Goal: Task Accomplishment & Management: Complete application form

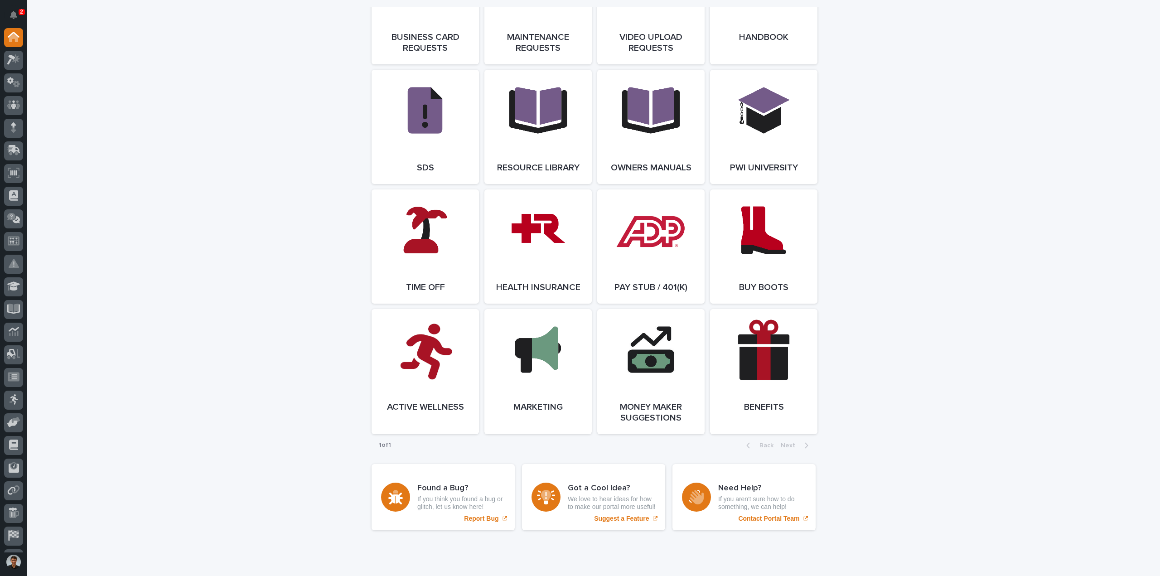
scroll to position [1562, 0]
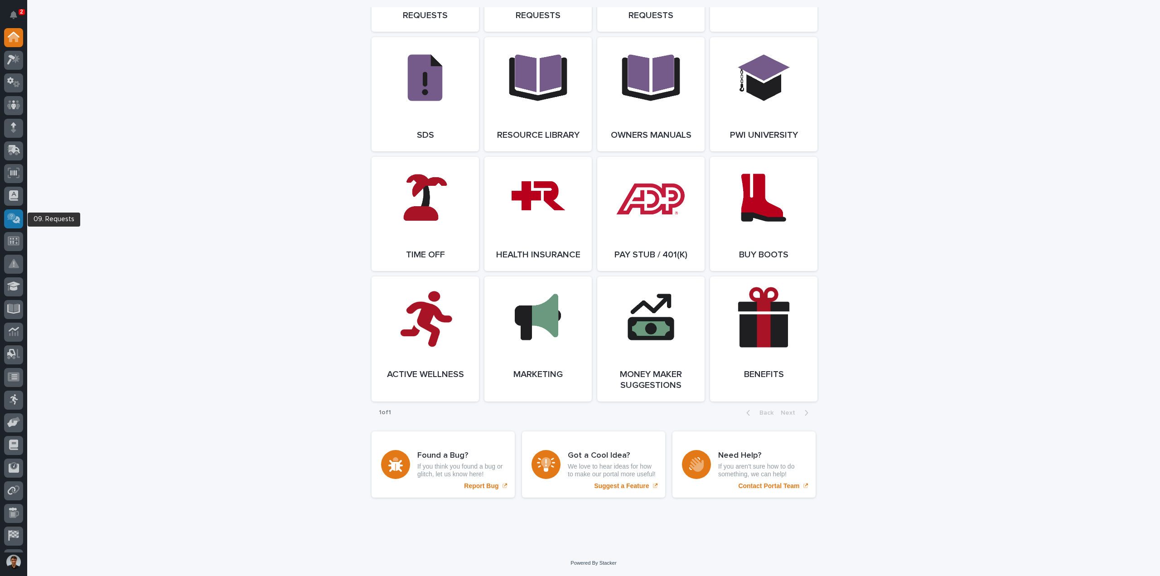
click at [13, 226] on div at bounding box center [13, 218] width 19 height 19
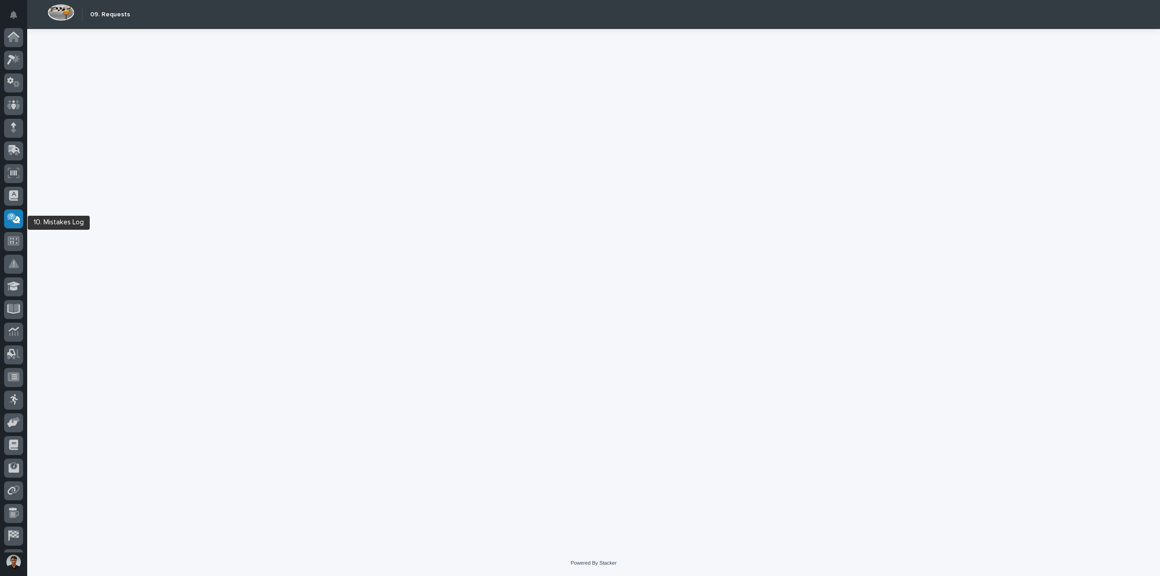
scroll to position [42, 0]
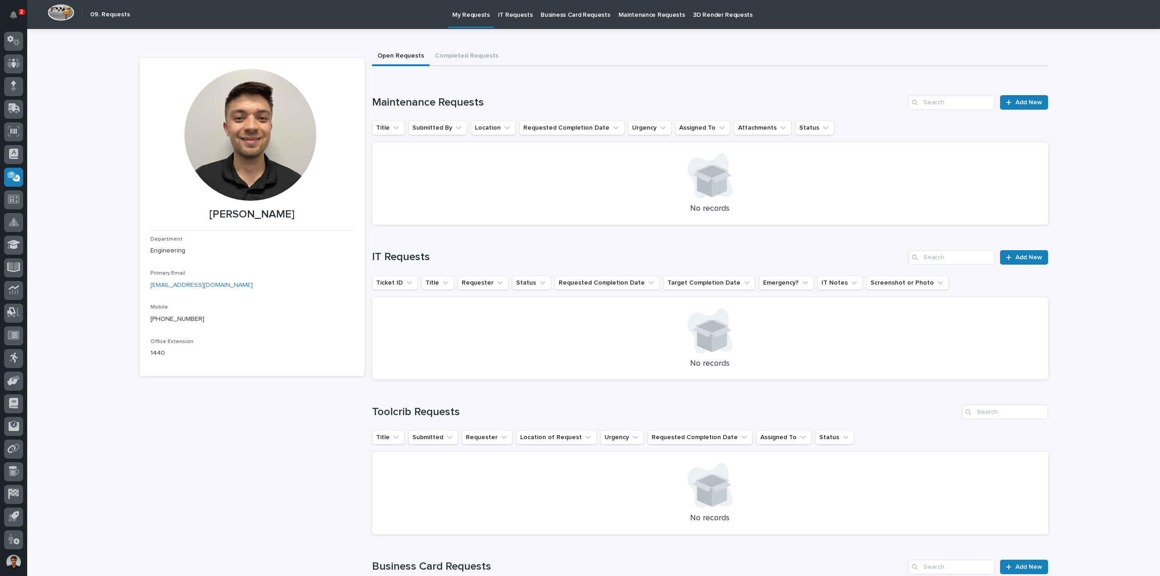
click at [504, 17] on p "IT Requests" at bounding box center [515, 9] width 35 height 19
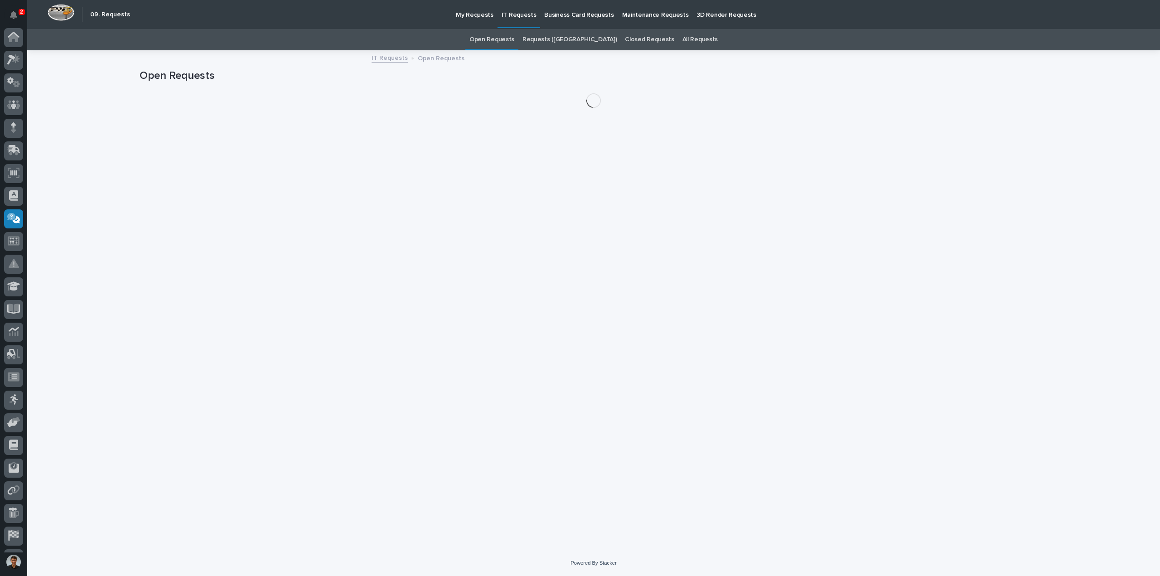
scroll to position [42, 0]
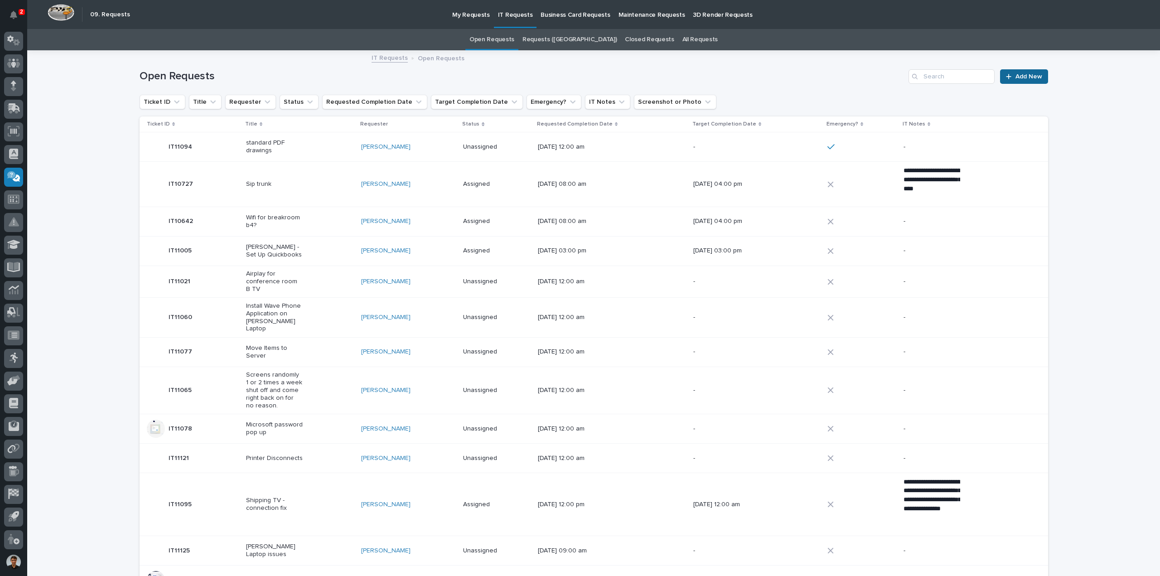
click at [1030, 78] on span "Add New" at bounding box center [1029, 76] width 27 height 6
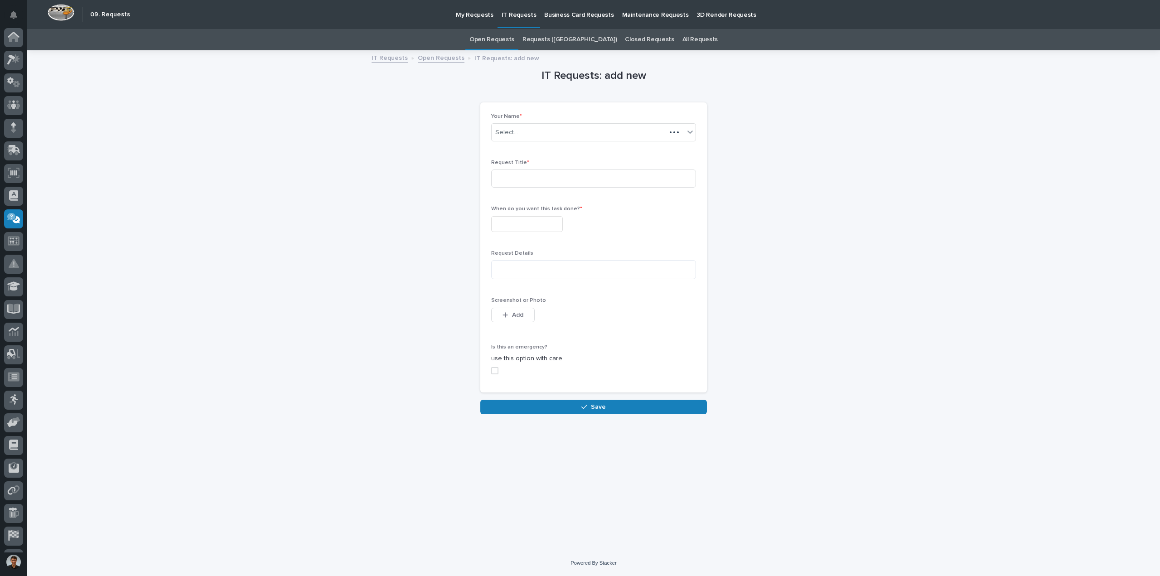
scroll to position [42, 0]
click at [538, 171] on input at bounding box center [593, 179] width 205 height 18
type input "NanoCAD ReInstall"
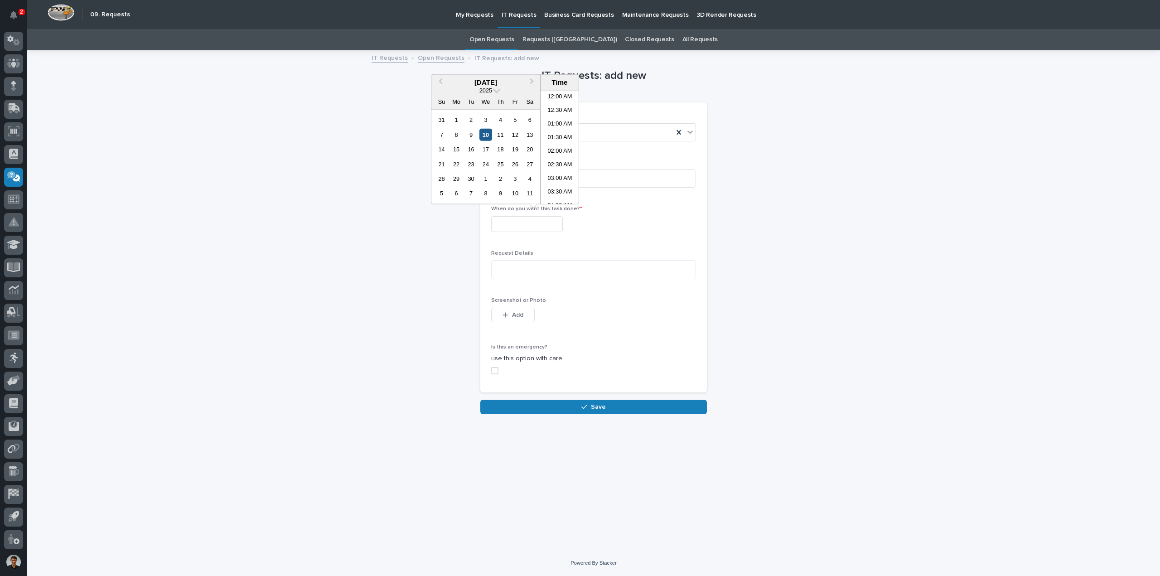
scroll to position [249, 0]
click at [489, 134] on div "10" at bounding box center [486, 134] width 12 height 12
click at [543, 271] on textarea at bounding box center [593, 269] width 205 height 19
click at [563, 224] on input "**********" at bounding box center [527, 224] width 72 height 16
drag, startPoint x: 571, startPoint y: 226, endPoint x: 498, endPoint y: 230, distance: 73.5
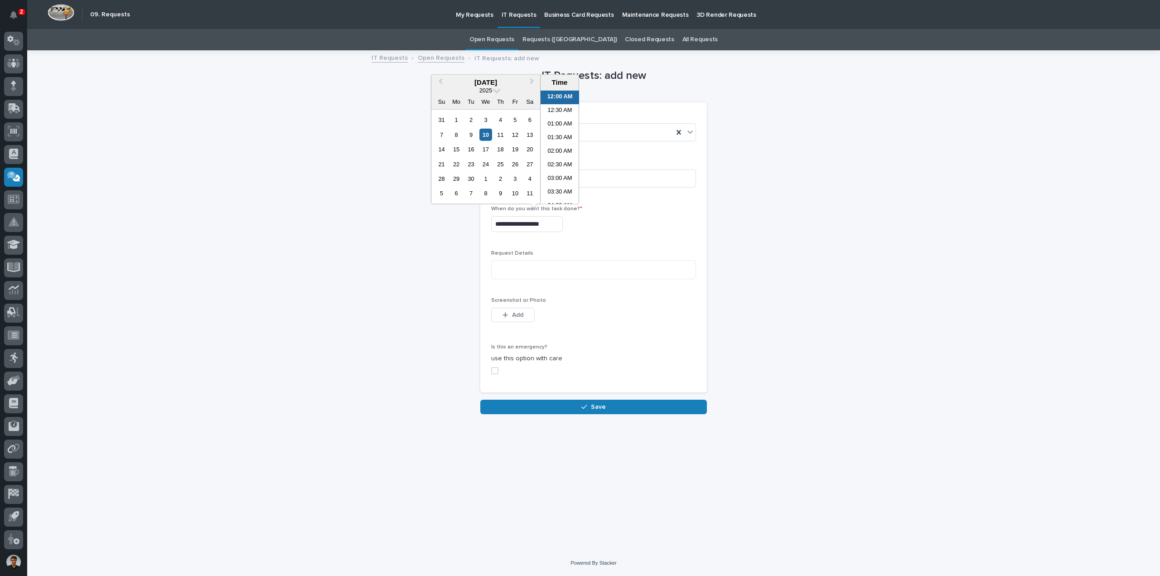
click at [498, 230] on input "**********" at bounding box center [527, 224] width 72 height 16
type input "*"
type input "**********"
click at [612, 186] on input "NanoCAD ReInstall" at bounding box center [593, 179] width 205 height 18
click at [616, 182] on input "NanoCAD ReInstall" at bounding box center [593, 179] width 205 height 18
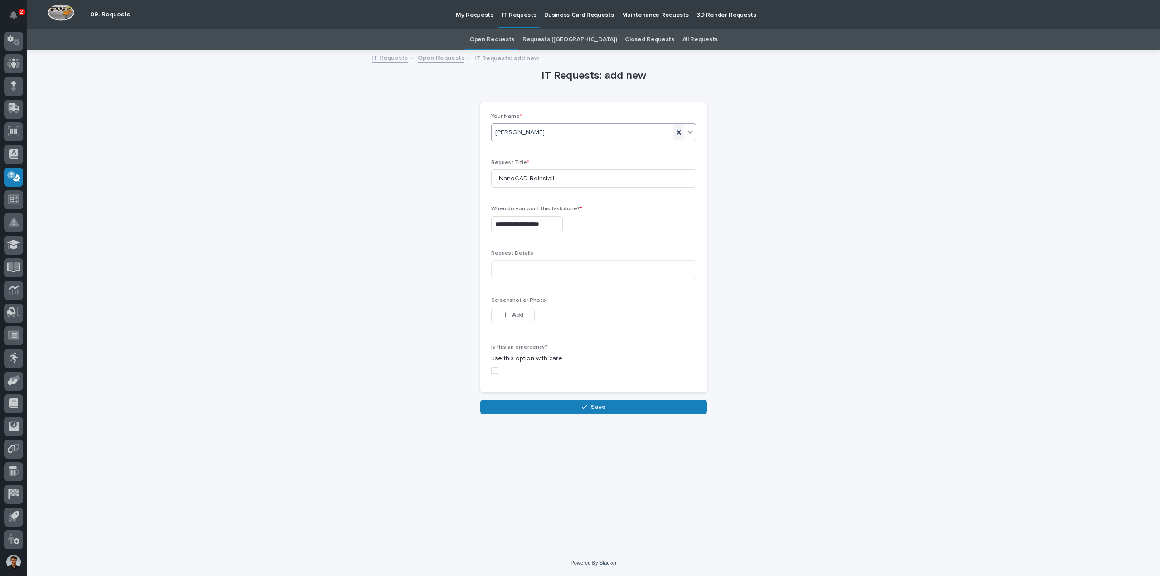
click at [679, 129] on icon at bounding box center [678, 132] width 9 height 9
click at [511, 35] on link "Open Requests" at bounding box center [492, 39] width 45 height 21
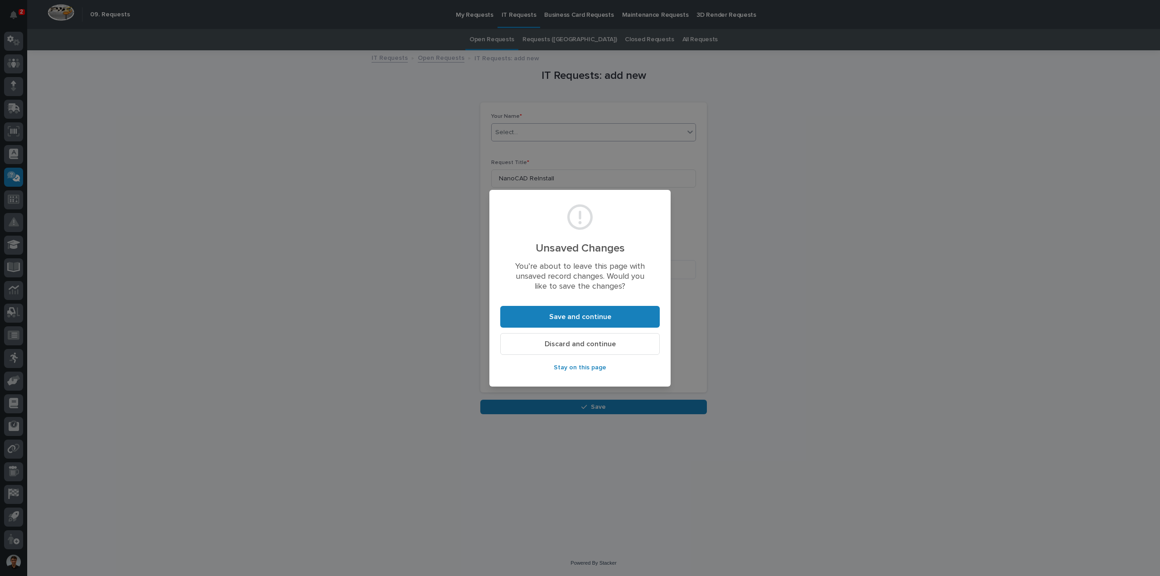
click at [602, 347] on span "Discard and continue" at bounding box center [580, 344] width 71 height 10
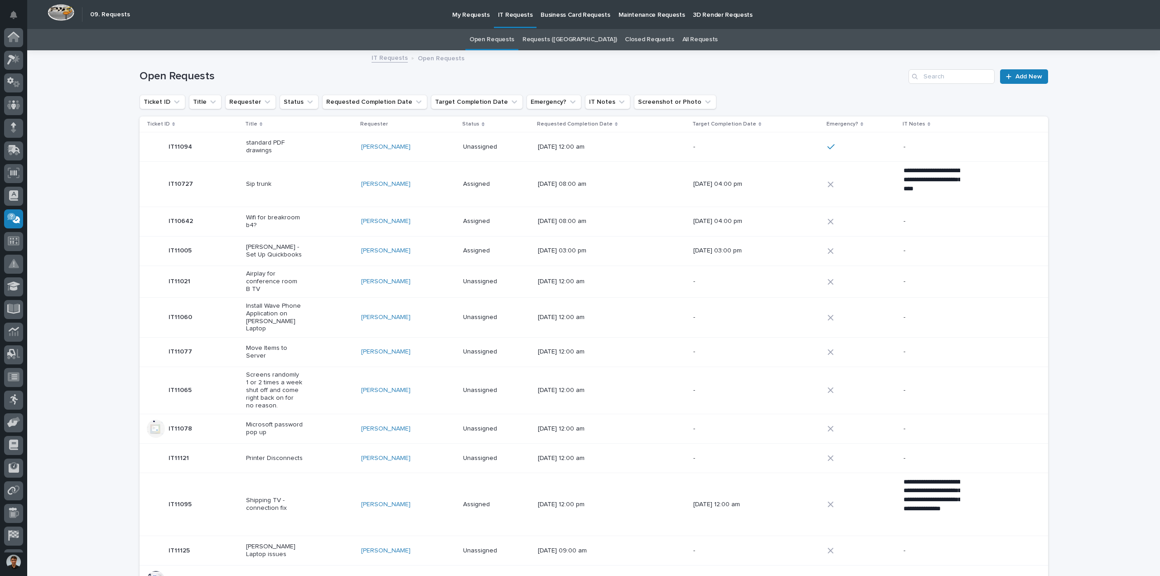
scroll to position [42, 0]
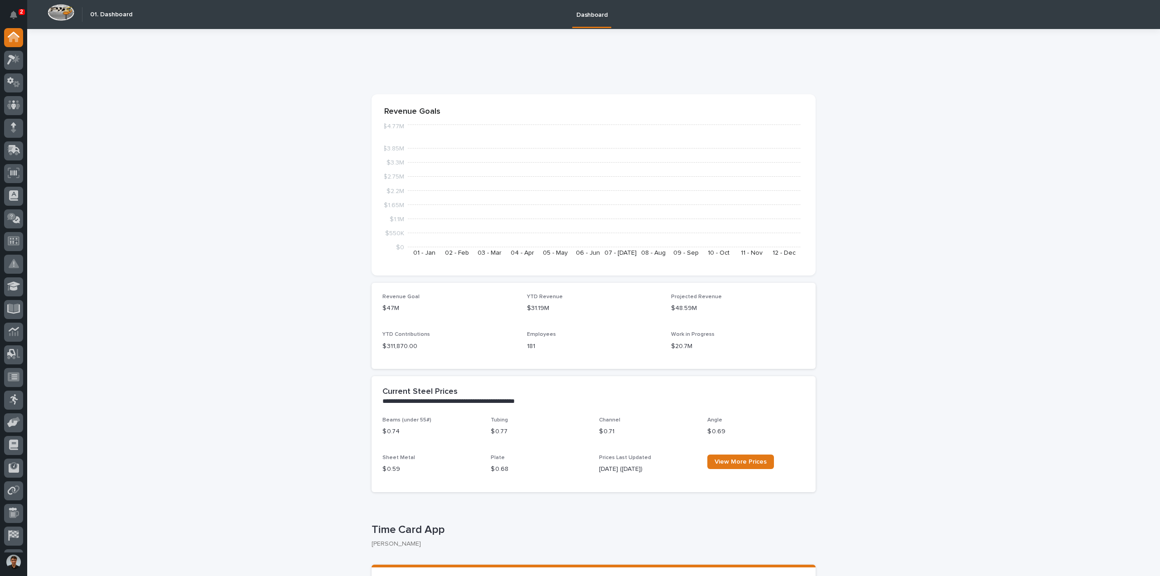
click at [24, 141] on div at bounding box center [13, 290] width 27 height 524
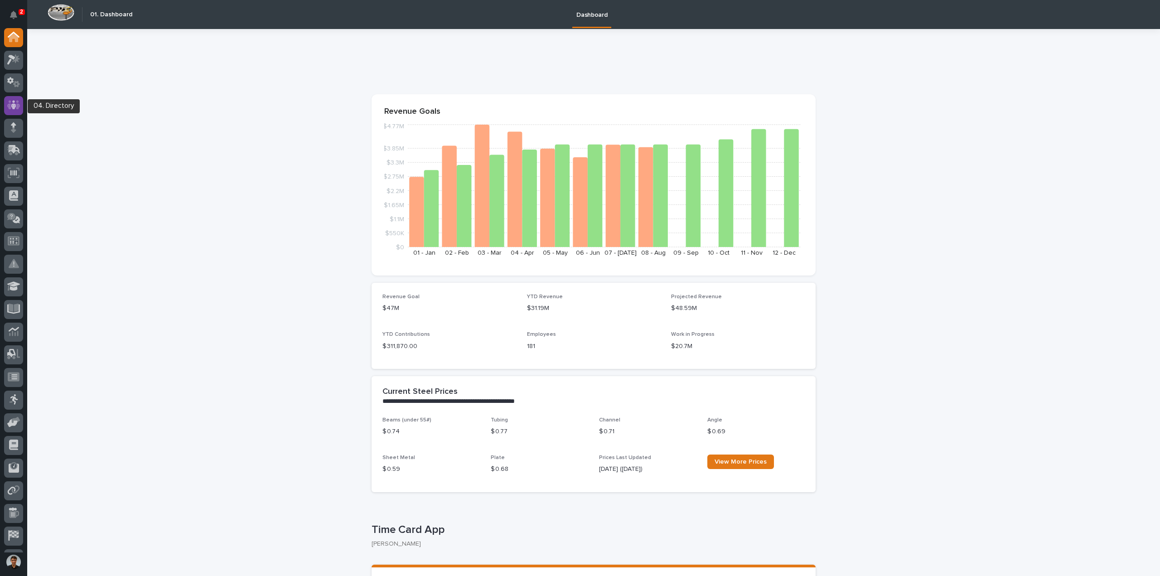
click at [20, 114] on link at bounding box center [13, 105] width 19 height 19
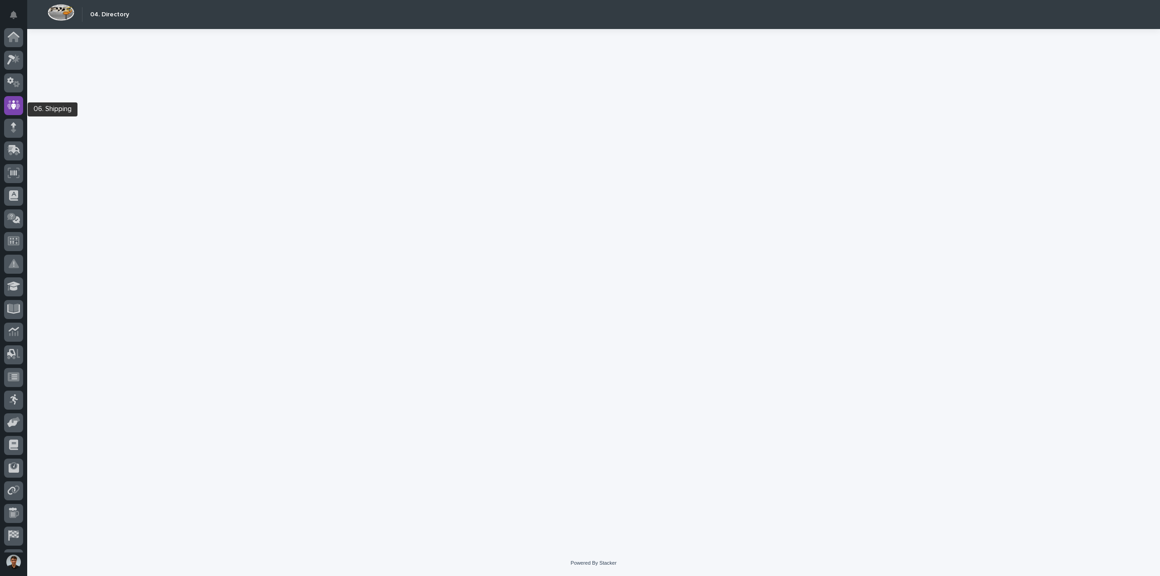
scroll to position [42, 0]
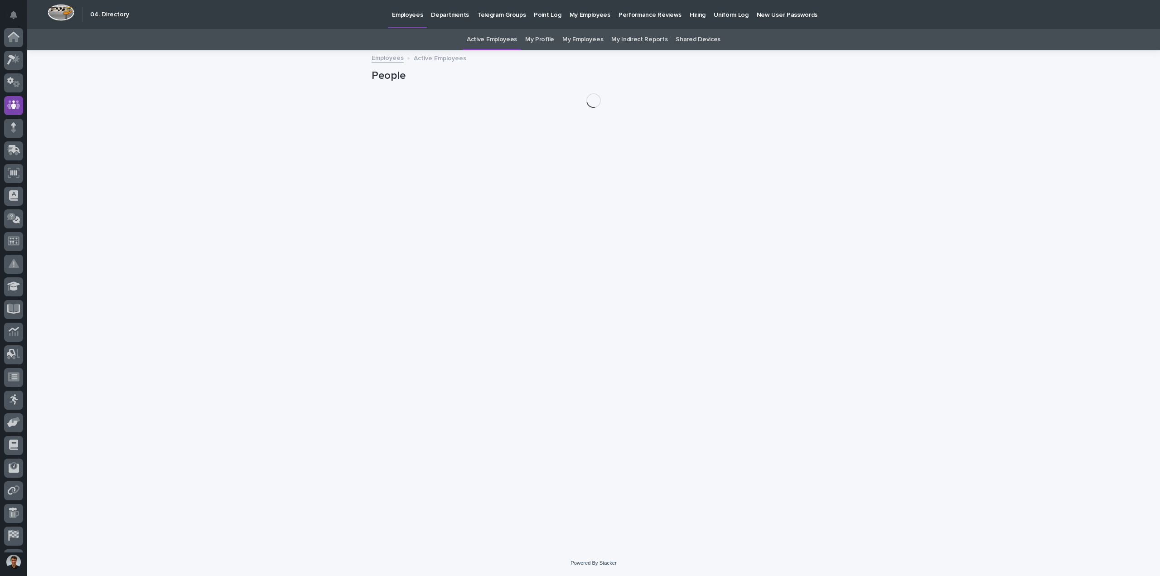
scroll to position [42, 0]
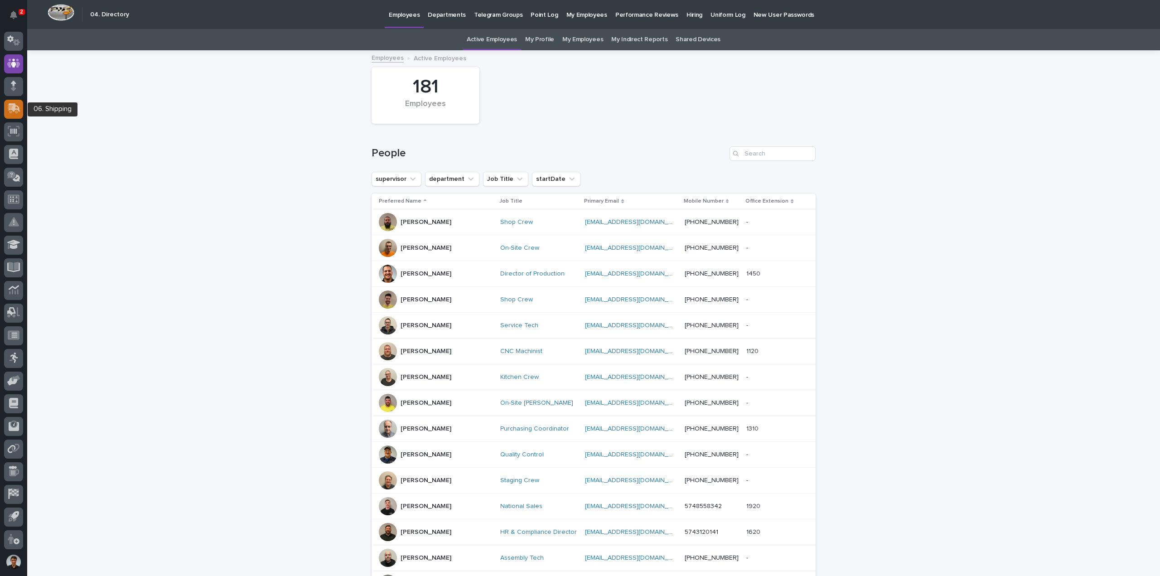
click at [7, 108] on icon at bounding box center [13, 108] width 13 height 10
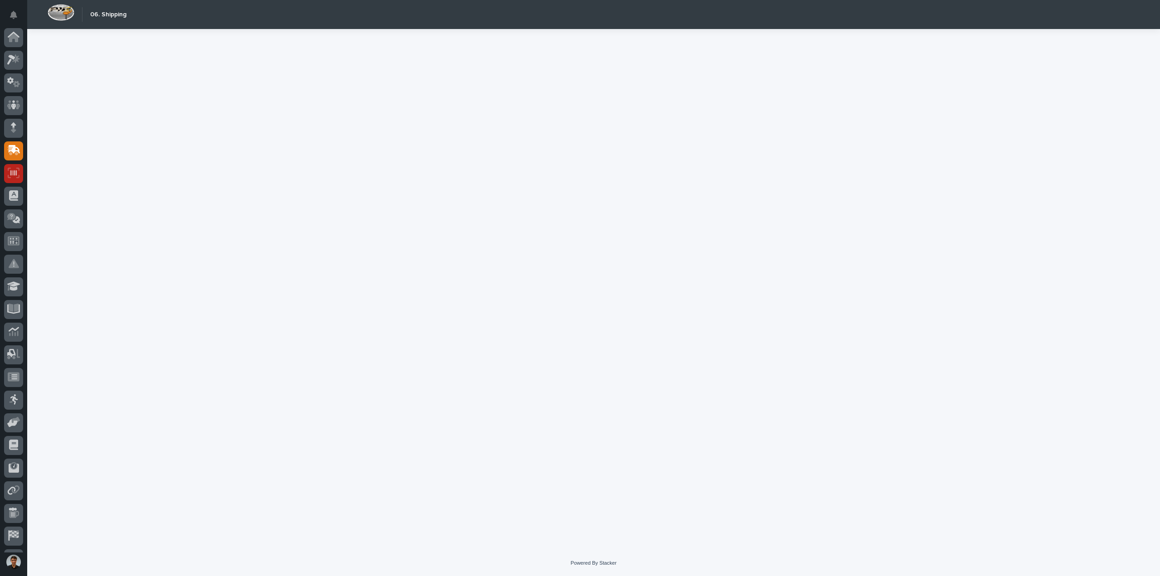
scroll to position [42, 0]
click at [10, 130] on icon at bounding box center [14, 131] width 12 height 10
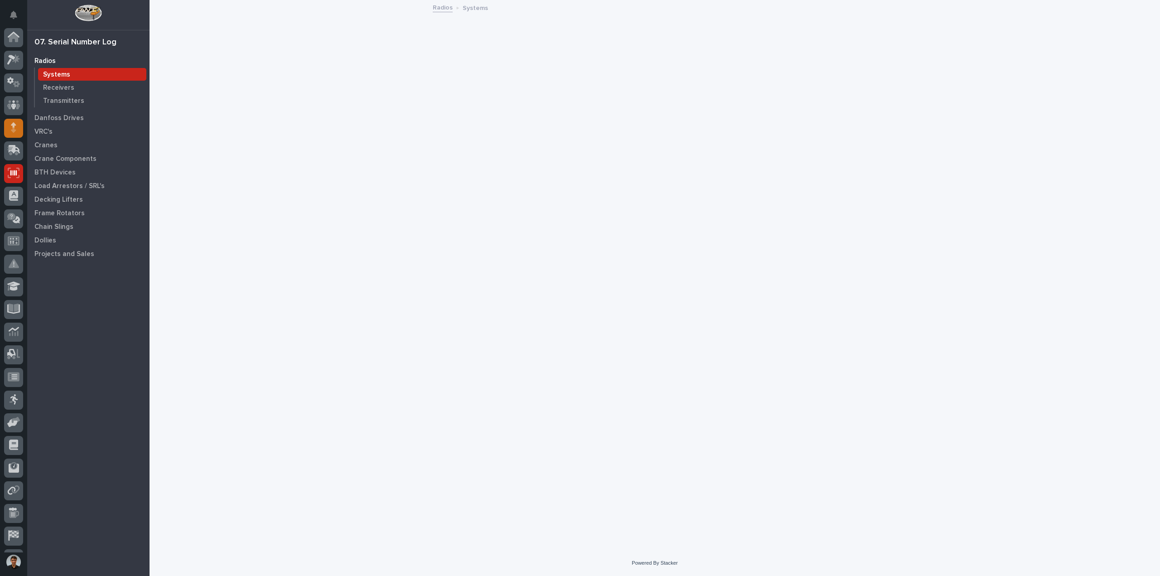
scroll to position [42, 0]
click at [6, 80] on div at bounding box center [13, 86] width 19 height 19
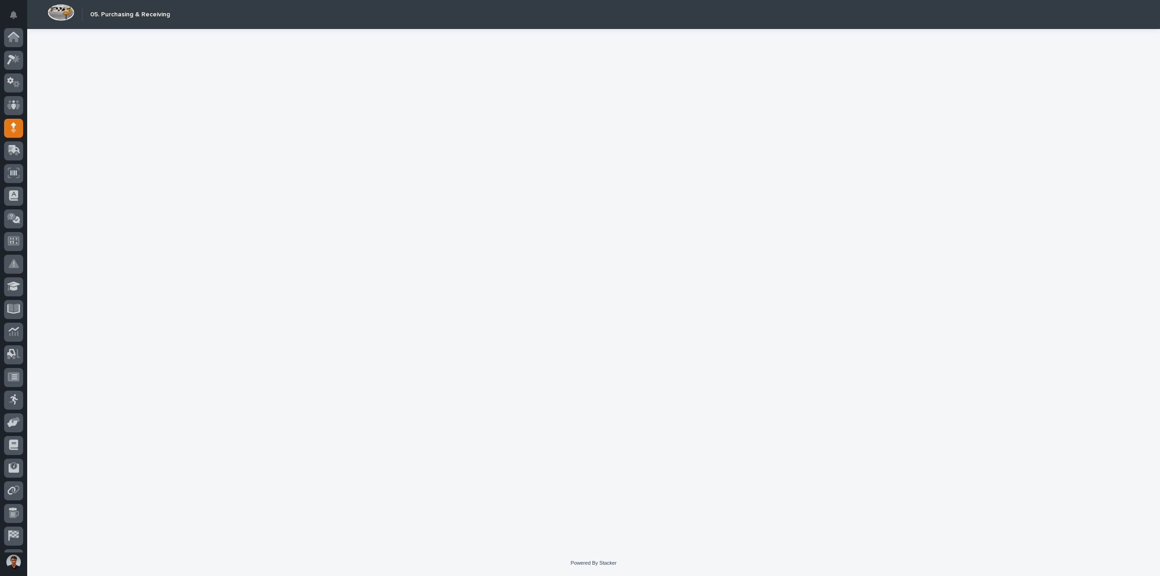
scroll to position [42, 0]
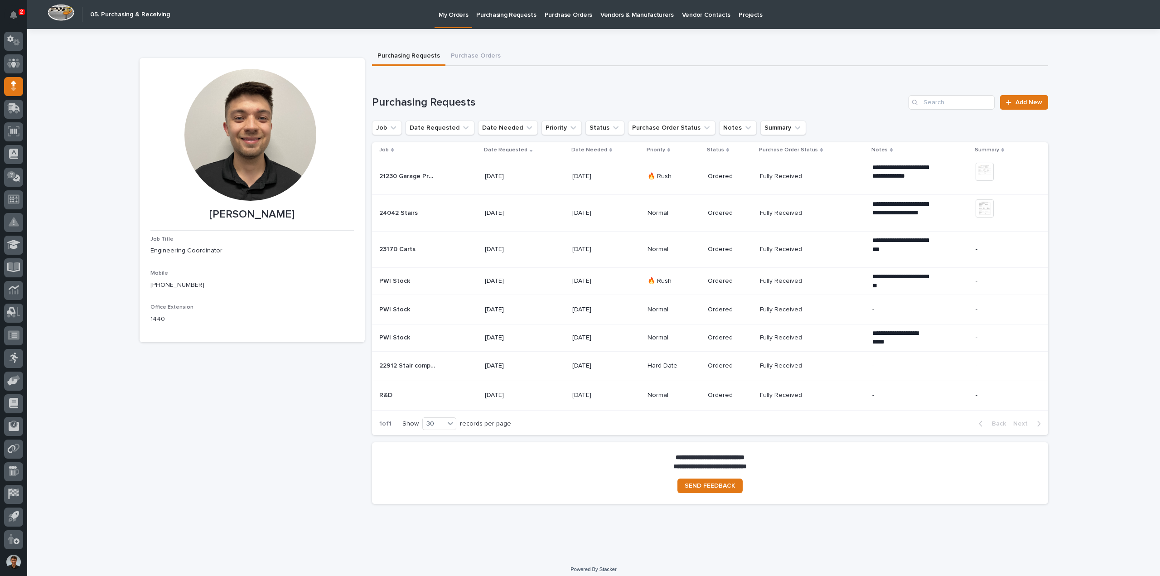
click at [24, 180] on div at bounding box center [13, 290] width 27 height 524
click at [21, 180] on div at bounding box center [13, 177] width 19 height 19
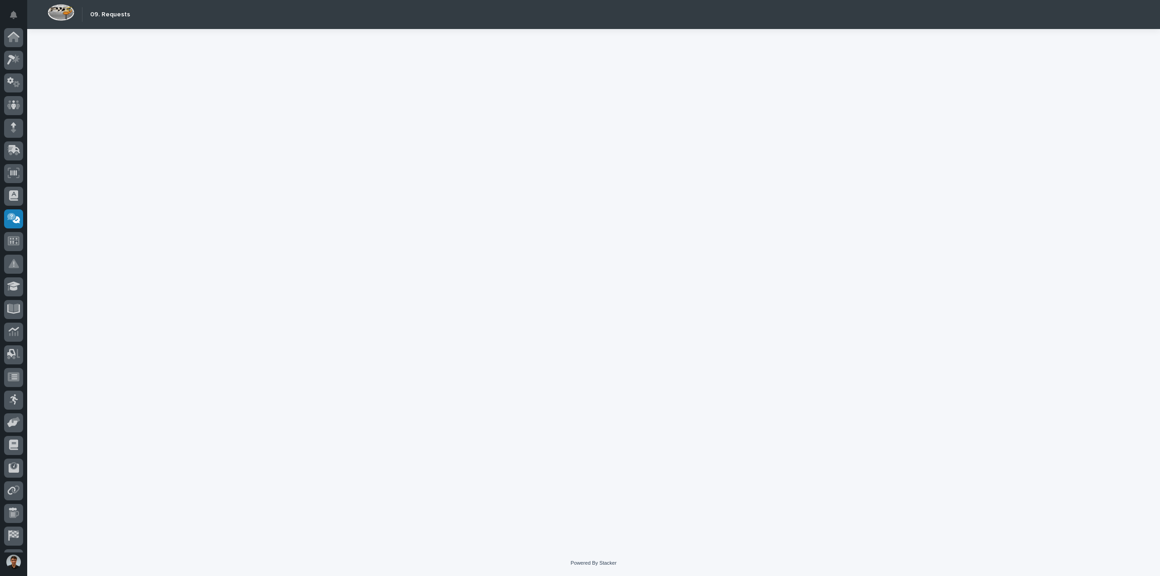
scroll to position [42, 0]
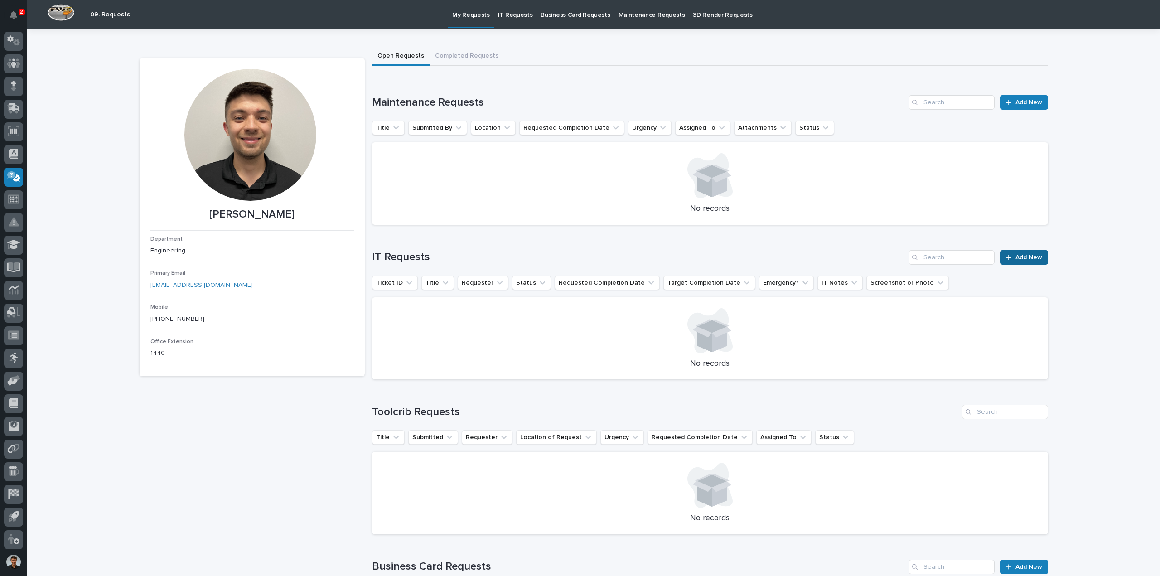
click at [1032, 261] on link "Add New" at bounding box center [1024, 257] width 48 height 15
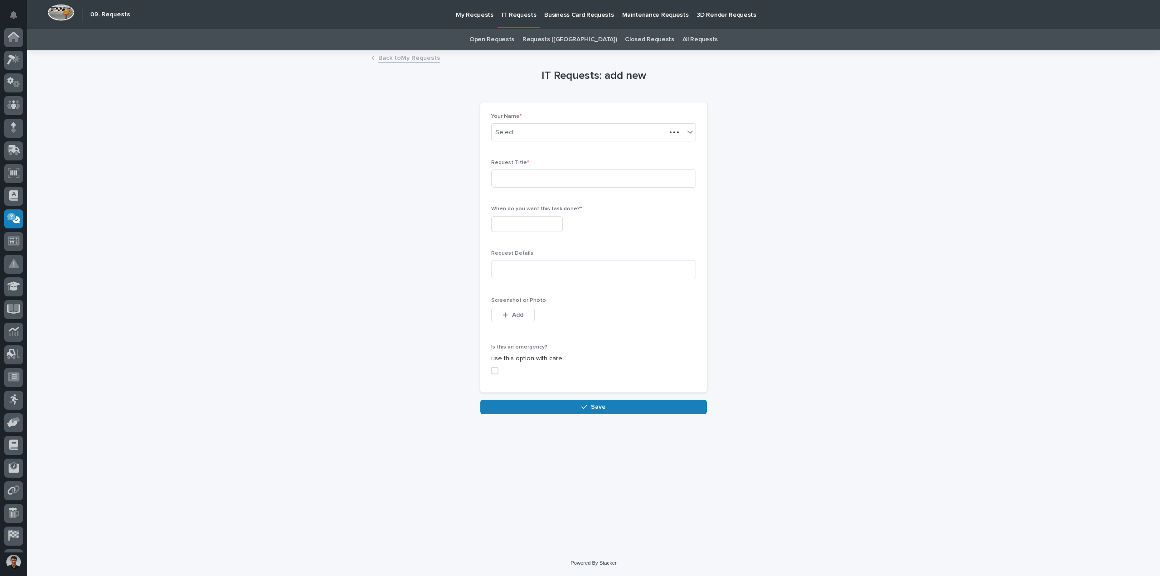
scroll to position [42, 0]
click at [582, 183] on input at bounding box center [593, 179] width 205 height 18
drag, startPoint x: 581, startPoint y: 183, endPoint x: 548, endPoint y: 183, distance: 33.1
click at [548, 183] on input "NanoCAD Reinstallation" at bounding box center [593, 179] width 205 height 18
click at [537, 179] on input "NanoCAD Reinstallation" at bounding box center [593, 179] width 205 height 18
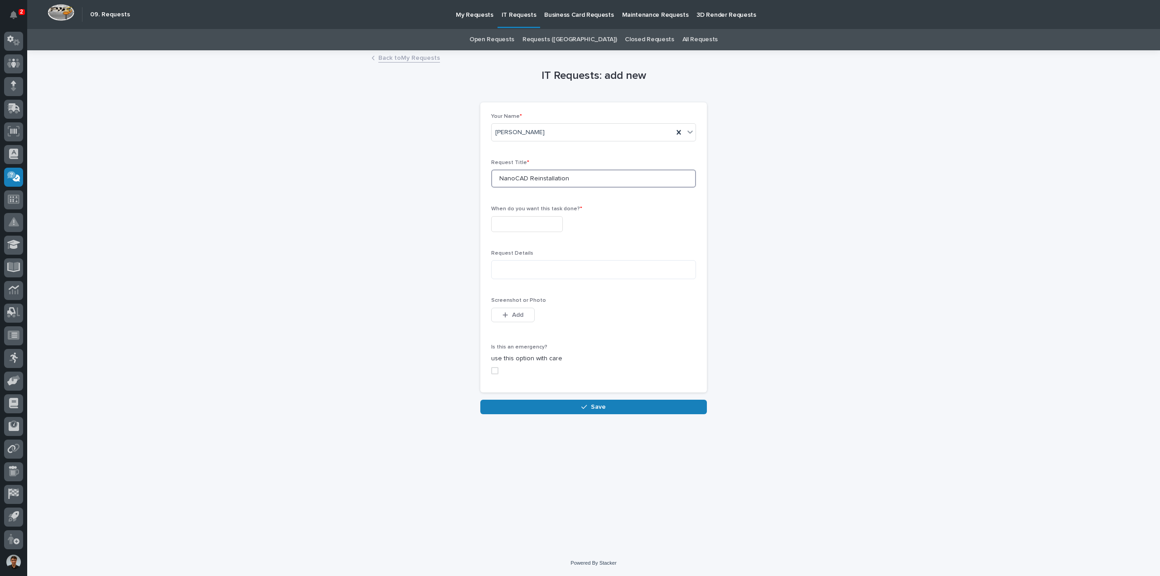
drag, startPoint x: 538, startPoint y: 179, endPoint x: 535, endPoint y: 198, distance: 19.2
click at [538, 181] on input "NanoCAD Reinstallation" at bounding box center [593, 179] width 205 height 18
click at [536, 181] on input "NanoCAD Reinstallation" at bounding box center [593, 179] width 205 height 18
click at [538, 179] on input "NanoCAD Reinstallation" at bounding box center [593, 179] width 205 height 18
type input "NanoCAD Installation"
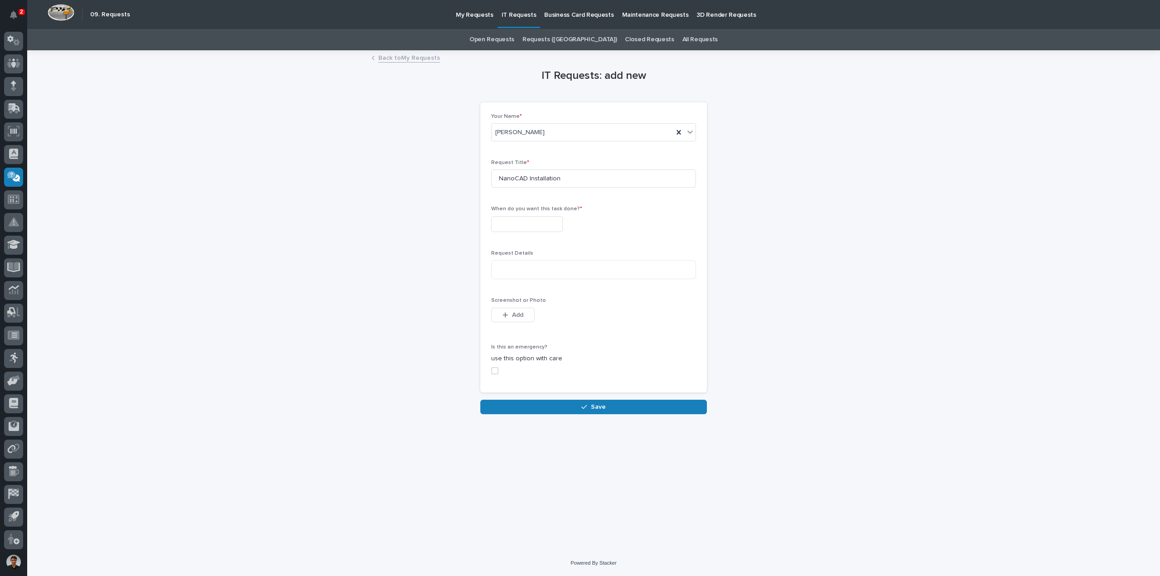
click at [523, 219] on input "text" at bounding box center [527, 224] width 72 height 16
click at [484, 133] on div "10" at bounding box center [486, 134] width 12 height 12
type input "**********"
click at [557, 271] on textarea at bounding box center [593, 269] width 205 height 19
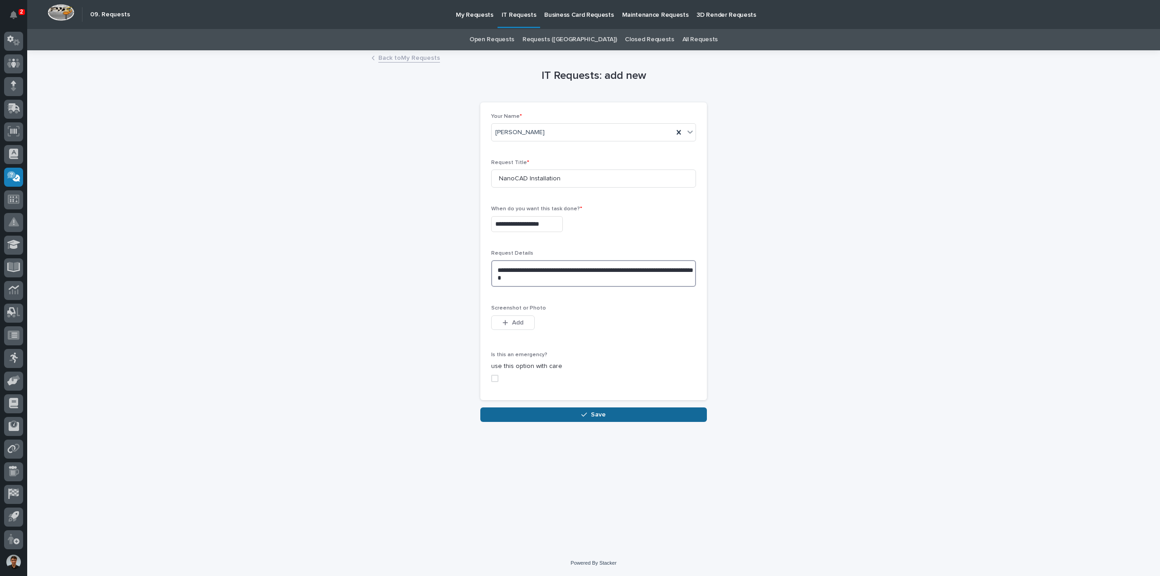
type textarea "**********"
click at [597, 416] on span "Save" at bounding box center [598, 415] width 15 height 8
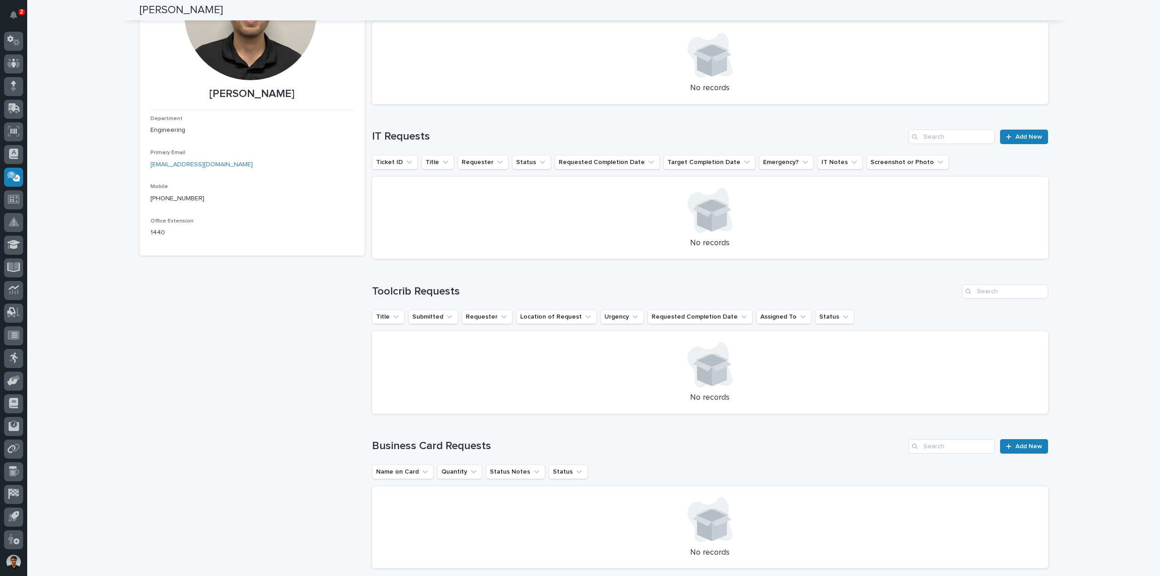
scroll to position [30, 0]
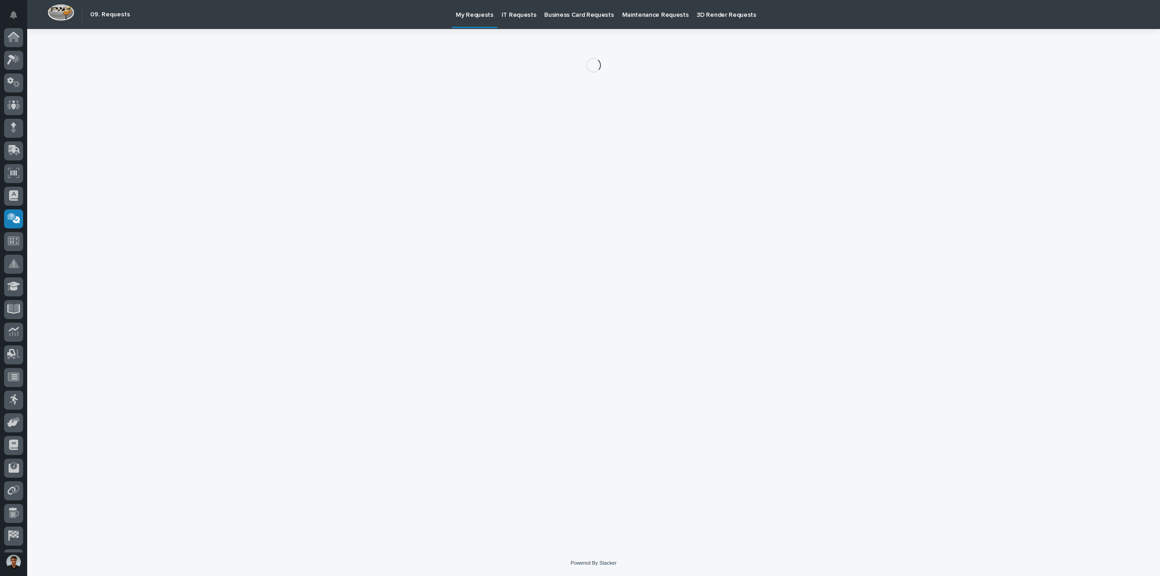
scroll to position [42, 0]
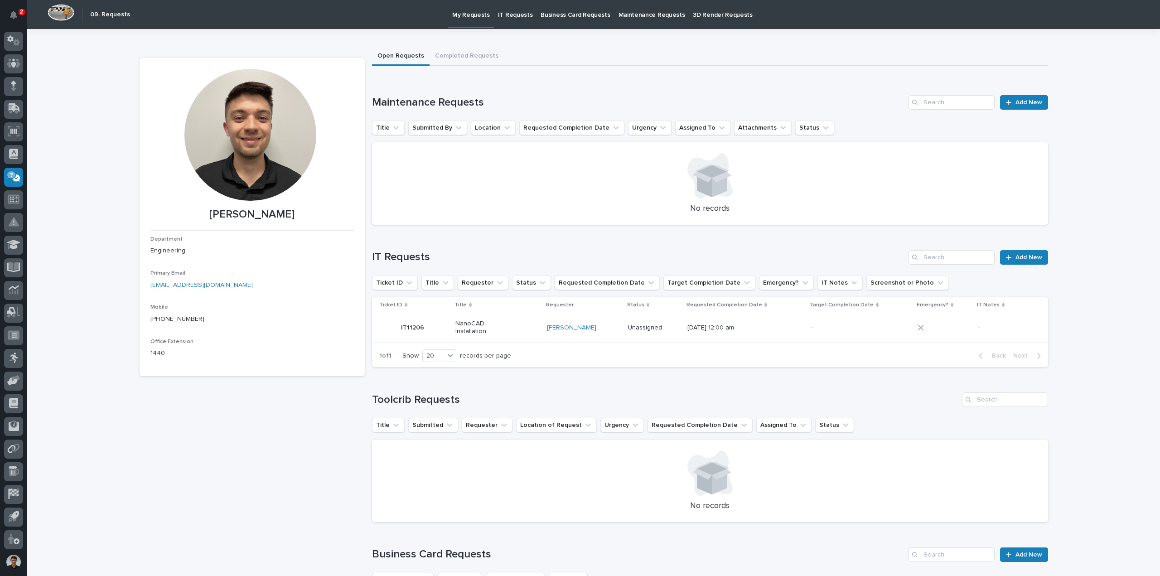
click at [496, 336] on div "NanoCAD Installation" at bounding box center [497, 327] width 84 height 23
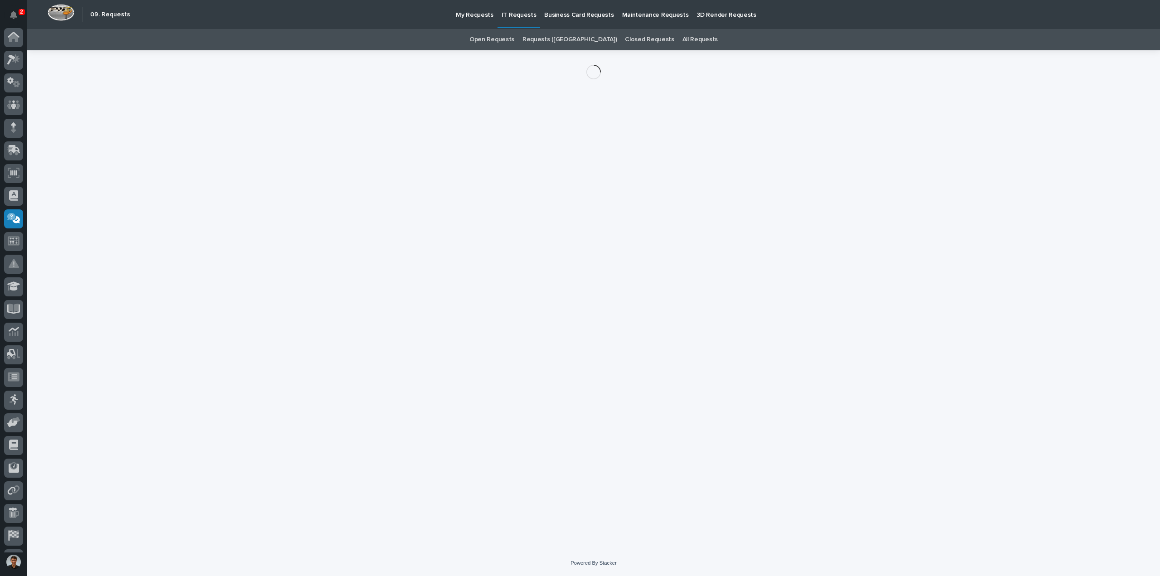
scroll to position [42, 0]
